Goal: Information Seeking & Learning: Learn about a topic

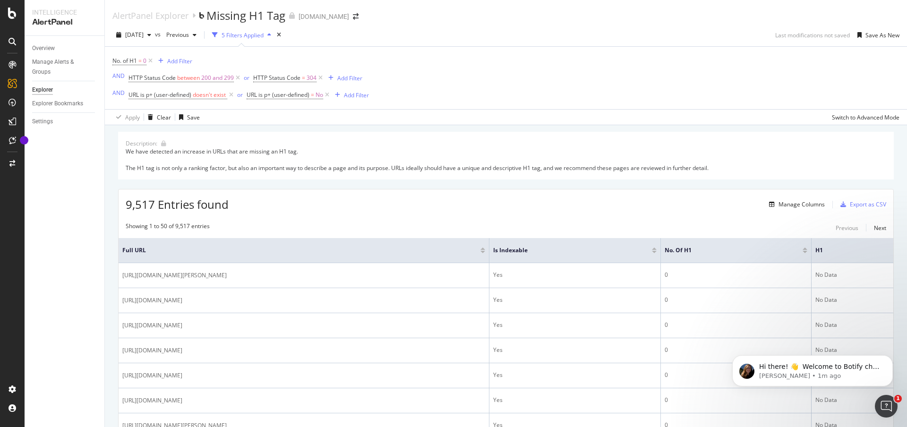
drag, startPoint x: 257, startPoint y: 149, endPoint x: 334, endPoint y: 171, distance: 80.1
click at [330, 168] on div "We have detected an increase in URLs that are missing an H1 tag. The H1 tag is …" at bounding box center [506, 159] width 760 height 24
drag, startPoint x: 331, startPoint y: 170, endPoint x: 266, endPoint y: 158, distance: 66.2
click at [270, 158] on div "We have detected an increase in URLs that are missing an H1 tag. The H1 tag is …" at bounding box center [506, 159] width 760 height 24
click at [266, 157] on div "We have detected an increase in URLs that are missing an H1 tag. The H1 tag is …" at bounding box center [506, 159] width 760 height 24
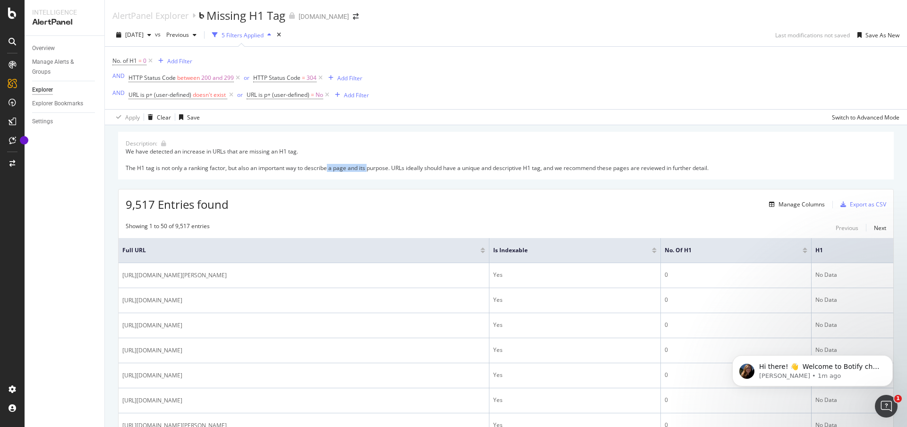
drag, startPoint x: 328, startPoint y: 166, endPoint x: 373, endPoint y: 167, distance: 44.4
click at [370, 167] on div "We have detected an increase in URLs that are missing an H1 tag. The H1 tag is …" at bounding box center [506, 159] width 760 height 24
click at [373, 167] on div "We have detected an increase in URLs that are missing an H1 tag. The H1 tag is …" at bounding box center [506, 159] width 760 height 24
drag, startPoint x: 425, startPoint y: 171, endPoint x: 490, endPoint y: 171, distance: 64.7
click at [485, 171] on div "We have detected an increase in URLs that are missing an H1 tag. The H1 tag is …" at bounding box center [506, 159] width 760 height 24
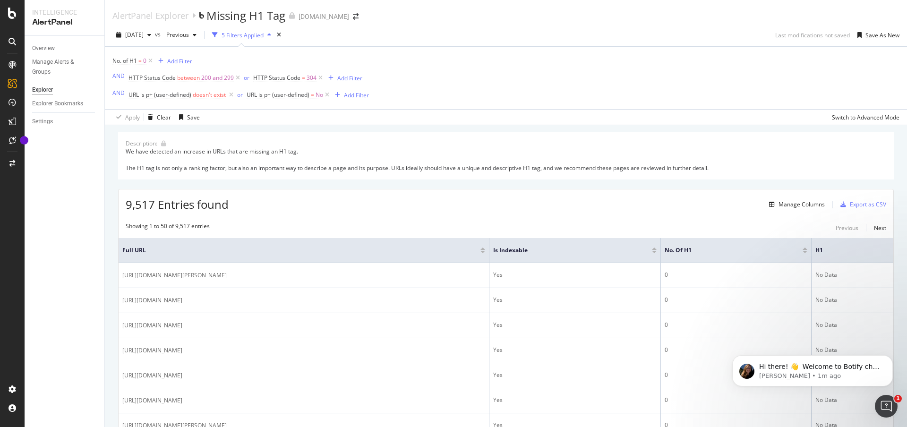
click at [649, 173] on div "Description: We have detected an increase in URLs that are missing an H1 tag. T…" at bounding box center [505, 156] width 775 height 48
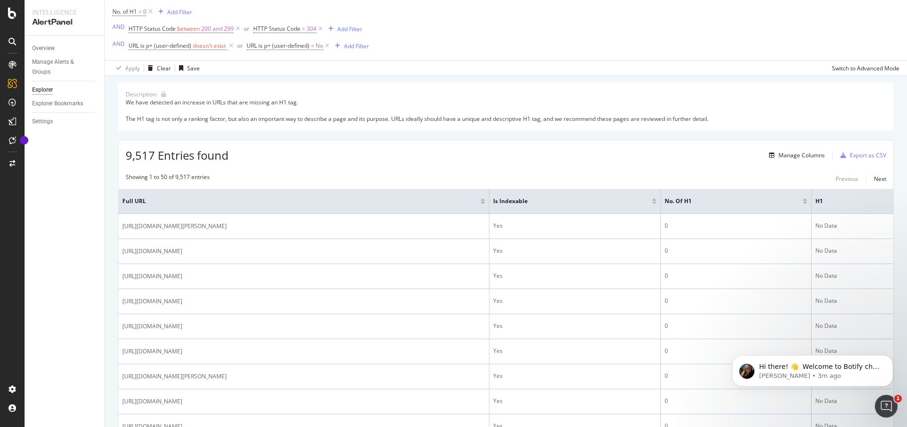
scroll to position [67, 0]
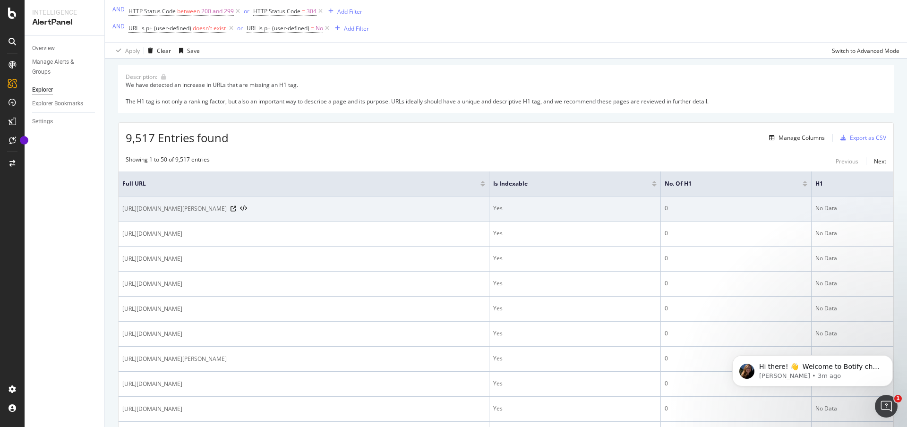
drag, startPoint x: 303, startPoint y: 205, endPoint x: 224, endPoint y: 207, distance: 78.9
click at [223, 207] on div "[URL][DOMAIN_NAME][PERSON_NAME]" at bounding box center [303, 208] width 363 height 9
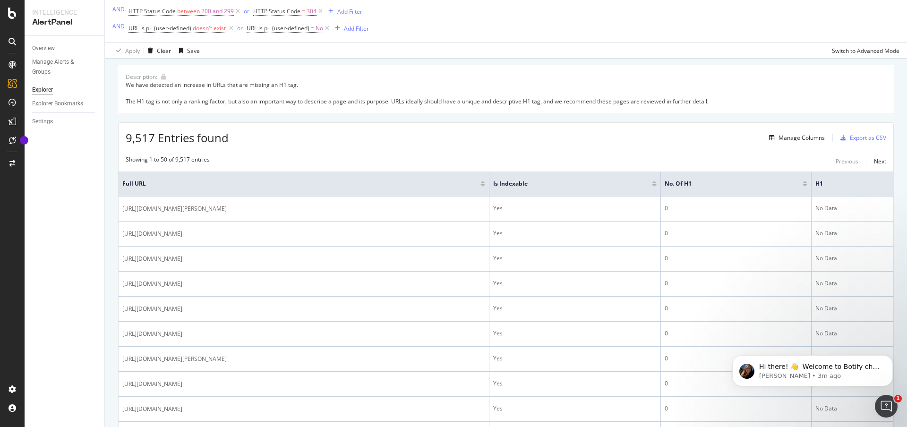
click at [301, 162] on div "Showing 1 to 50 of 9,517 entries Previous Next" at bounding box center [506, 160] width 774 height 11
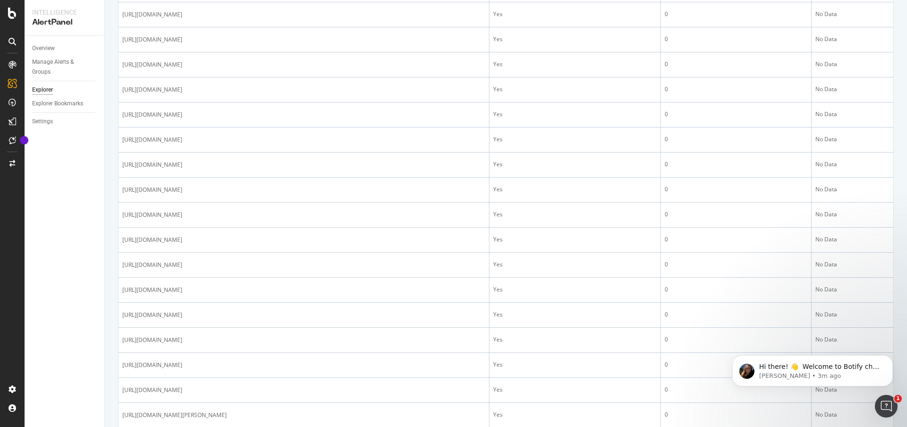
scroll to position [769, 0]
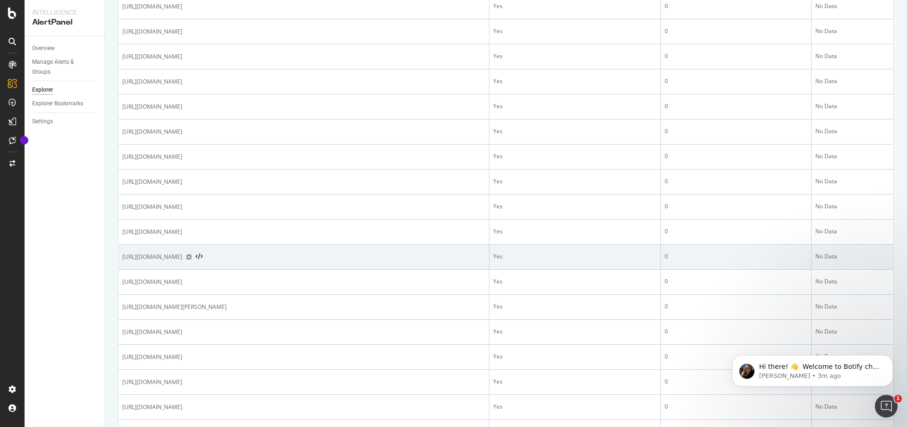
click at [192, 257] on icon at bounding box center [189, 257] width 6 height 6
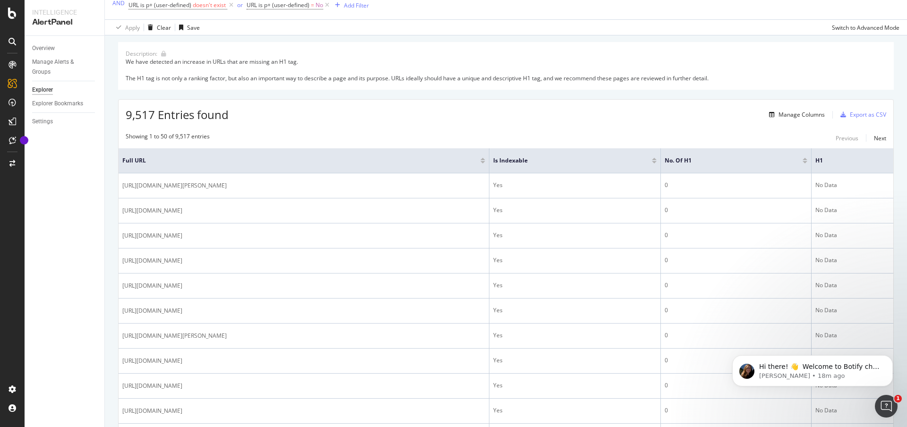
scroll to position [96, 0]
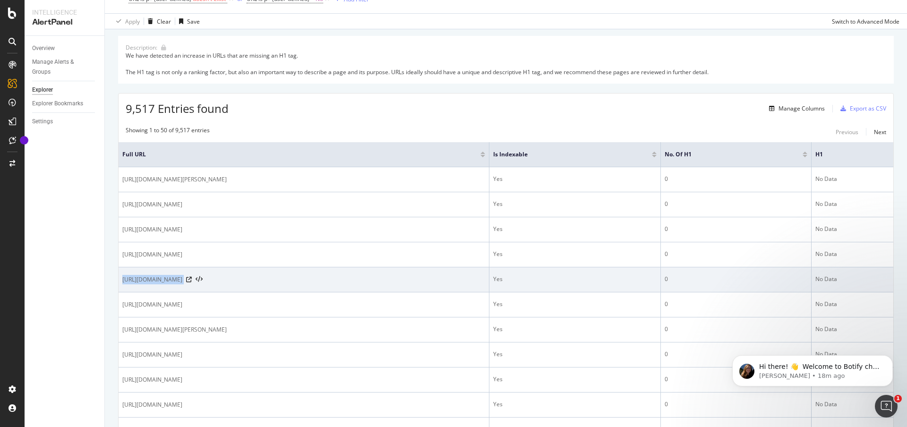
drag, startPoint x: 258, startPoint y: 280, endPoint x: 123, endPoint y: 280, distance: 135.1
click at [123, 280] on div "[URL][DOMAIN_NAME]" at bounding box center [303, 279] width 363 height 9
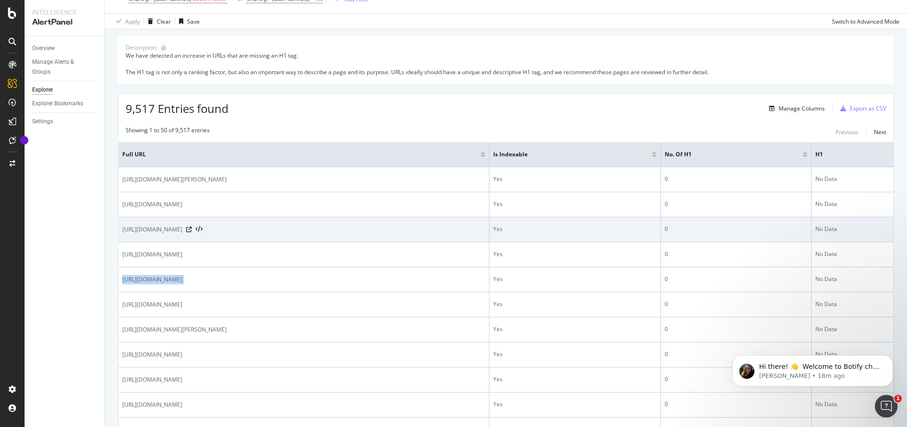
copy div "[URL][DOMAIN_NAME]"
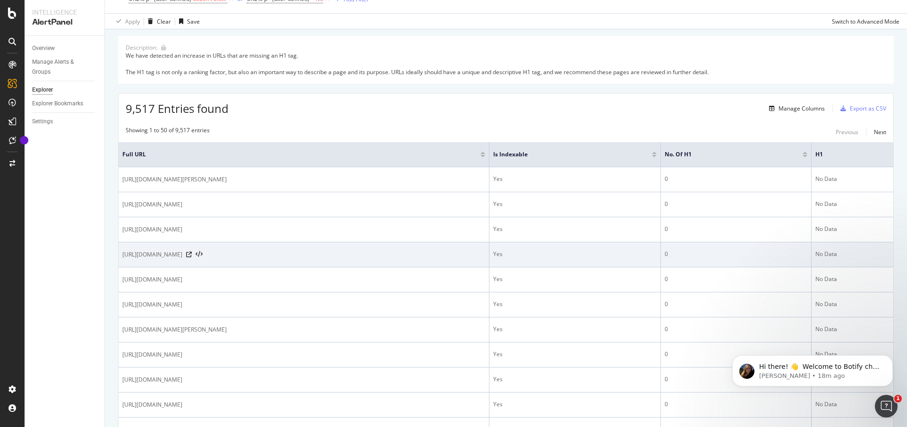
click at [366, 254] on div "[URL][DOMAIN_NAME]" at bounding box center [303, 254] width 363 height 9
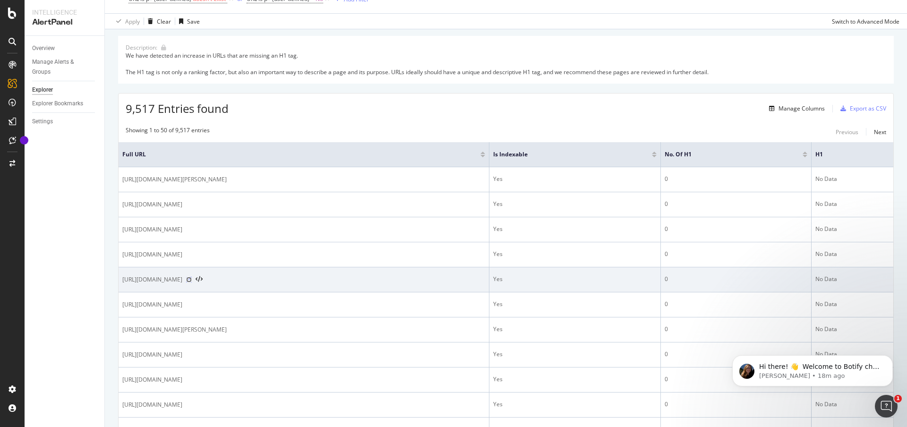
click at [192, 282] on icon at bounding box center [189, 280] width 6 height 6
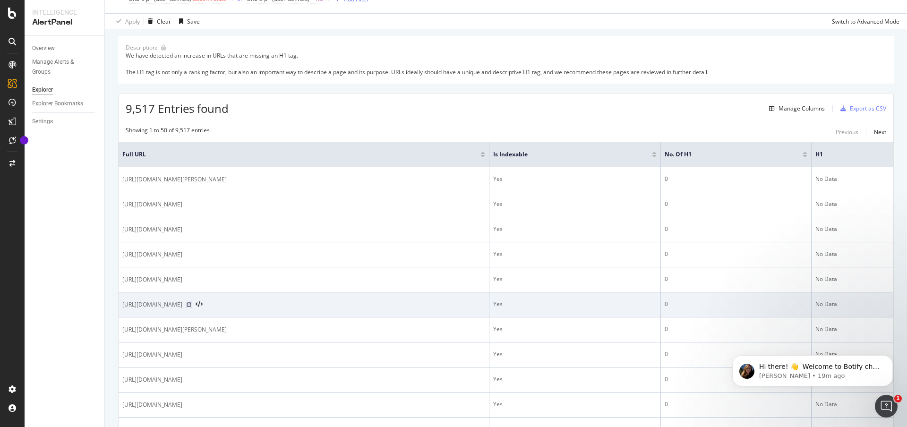
click at [192, 303] on icon at bounding box center [189, 305] width 6 height 6
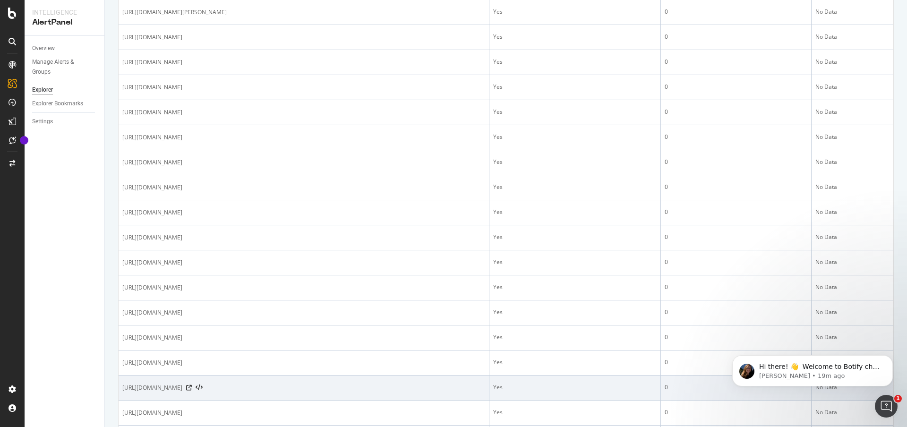
scroll to position [1117, 0]
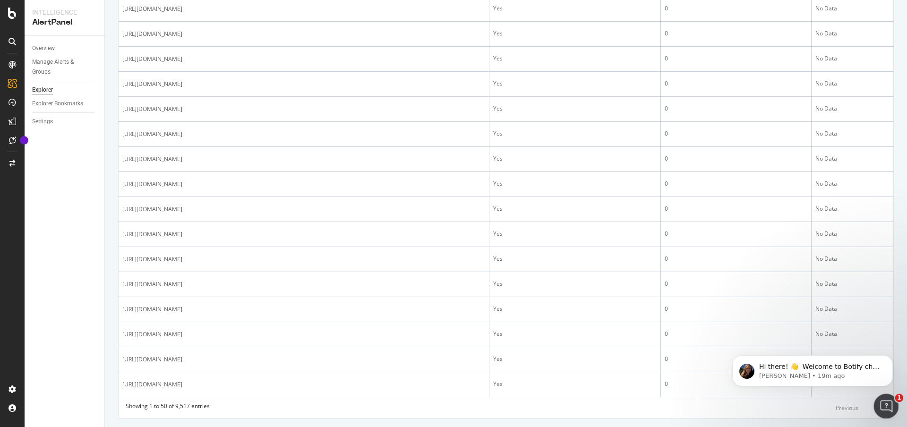
click at [887, 405] on icon "Open Intercom Messenger" at bounding box center [885, 405] width 16 height 16
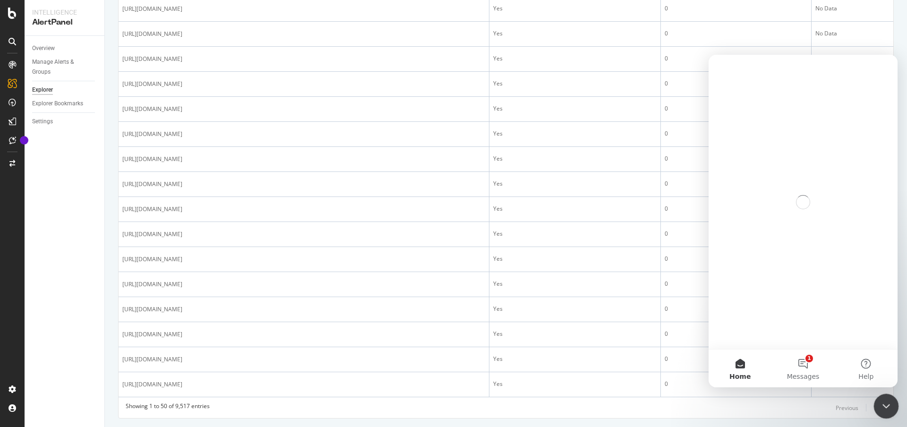
scroll to position [0, 0]
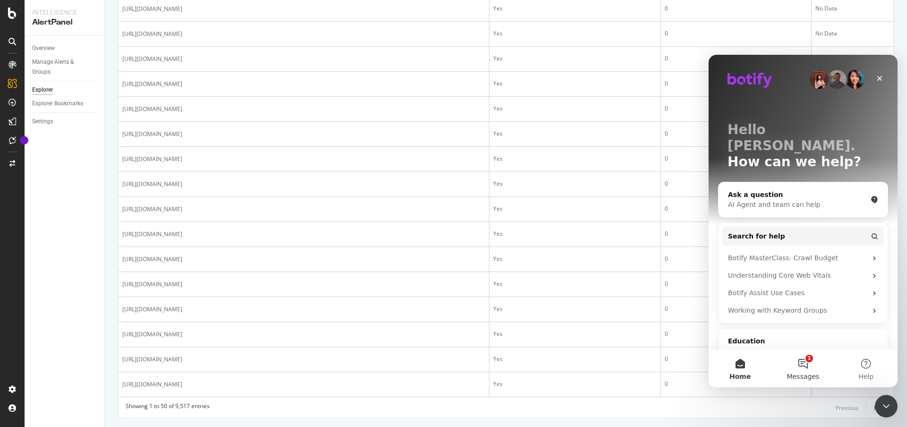
click at [803, 373] on span "Messages" at bounding box center [803, 376] width 33 height 7
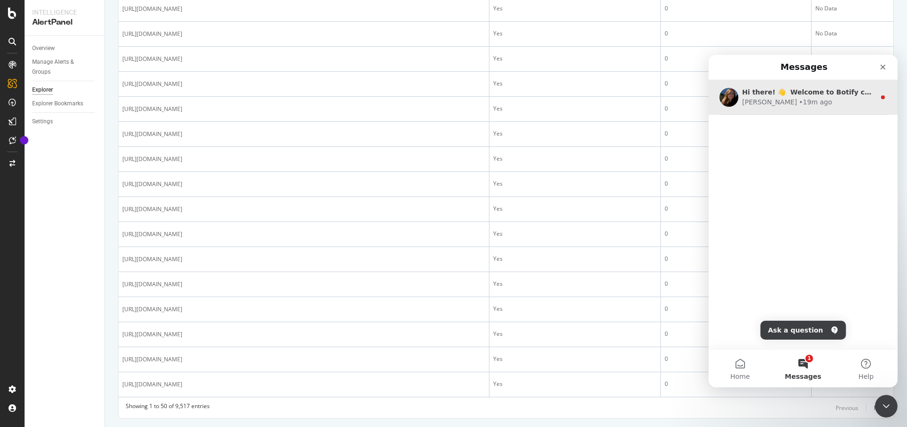
click at [842, 108] on div "Hi there! 👋 Welcome to Botify chat support! Have a question? Reply to this mess…" at bounding box center [802, 97] width 189 height 35
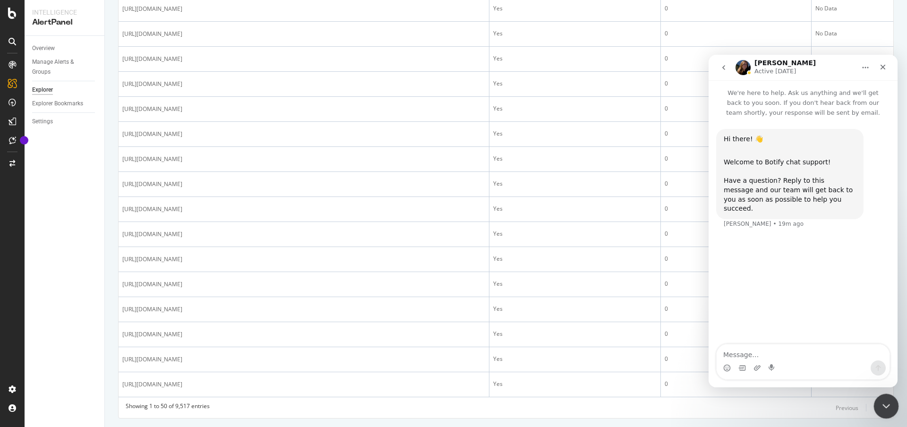
click at [885, 409] on icon "Close Intercom Messenger" at bounding box center [884, 404] width 11 height 11
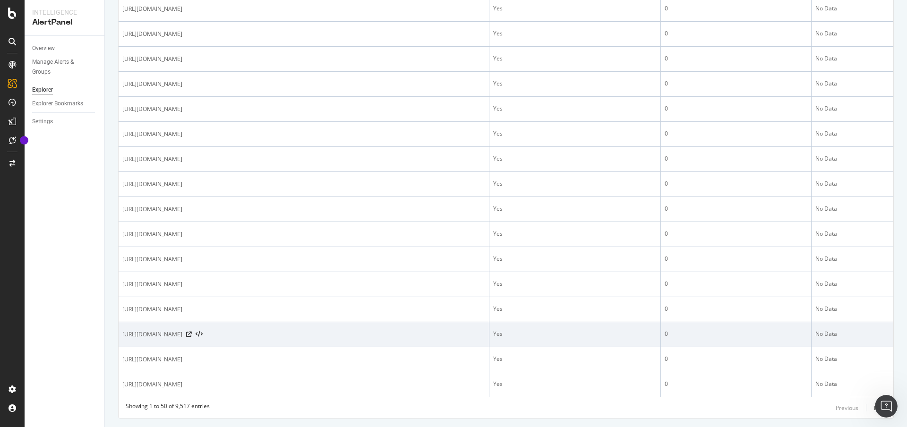
scroll to position [1142, 0]
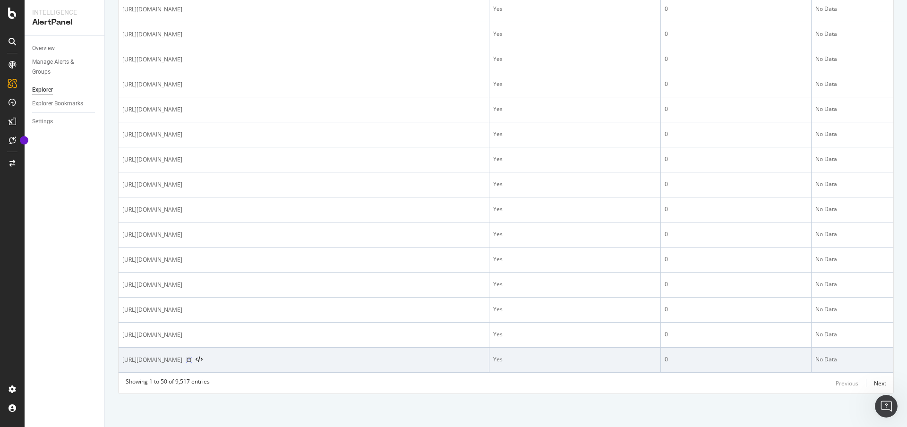
click at [192, 358] on icon at bounding box center [189, 360] width 6 height 6
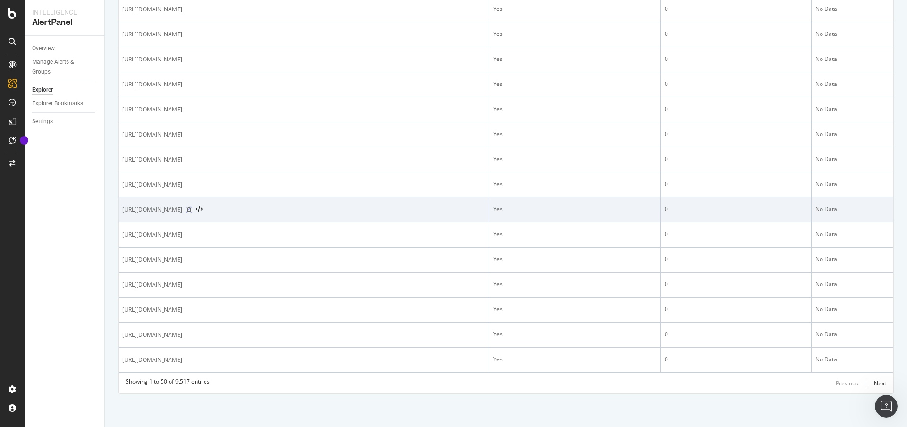
click at [192, 208] on icon at bounding box center [189, 210] width 6 height 6
